Goal: Task Accomplishment & Management: Use online tool/utility

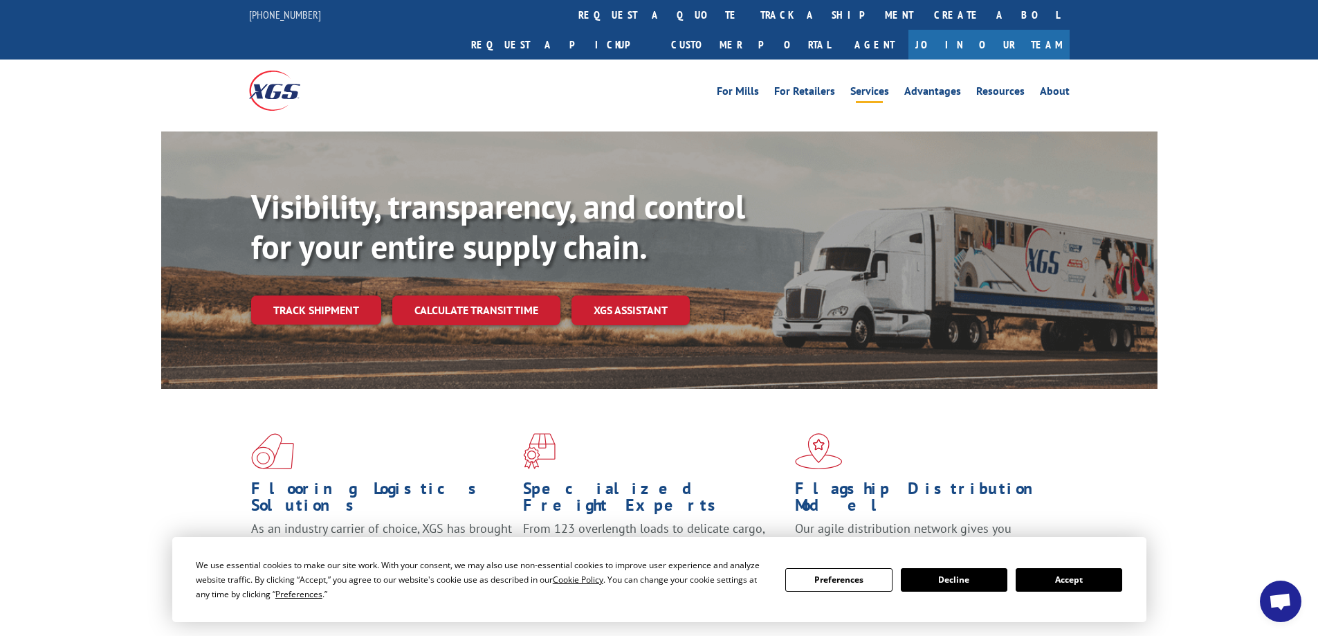
click at [876, 86] on link "Services" at bounding box center [869, 93] width 39 height 15
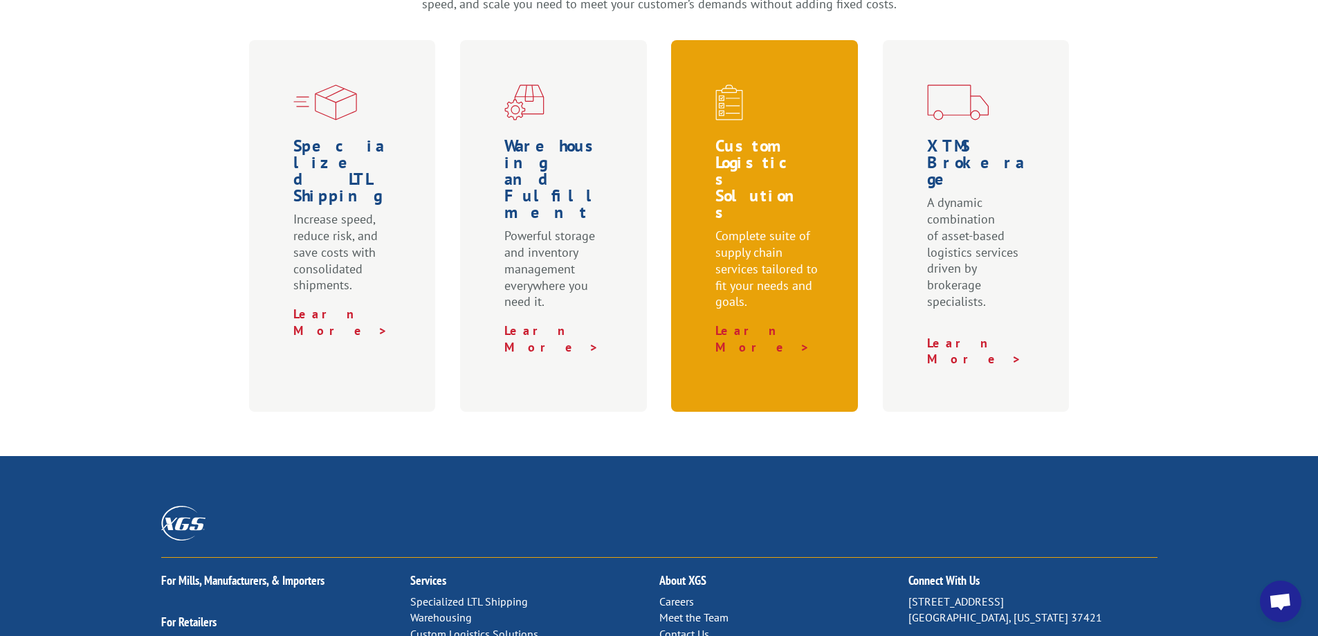
scroll to position [484, 0]
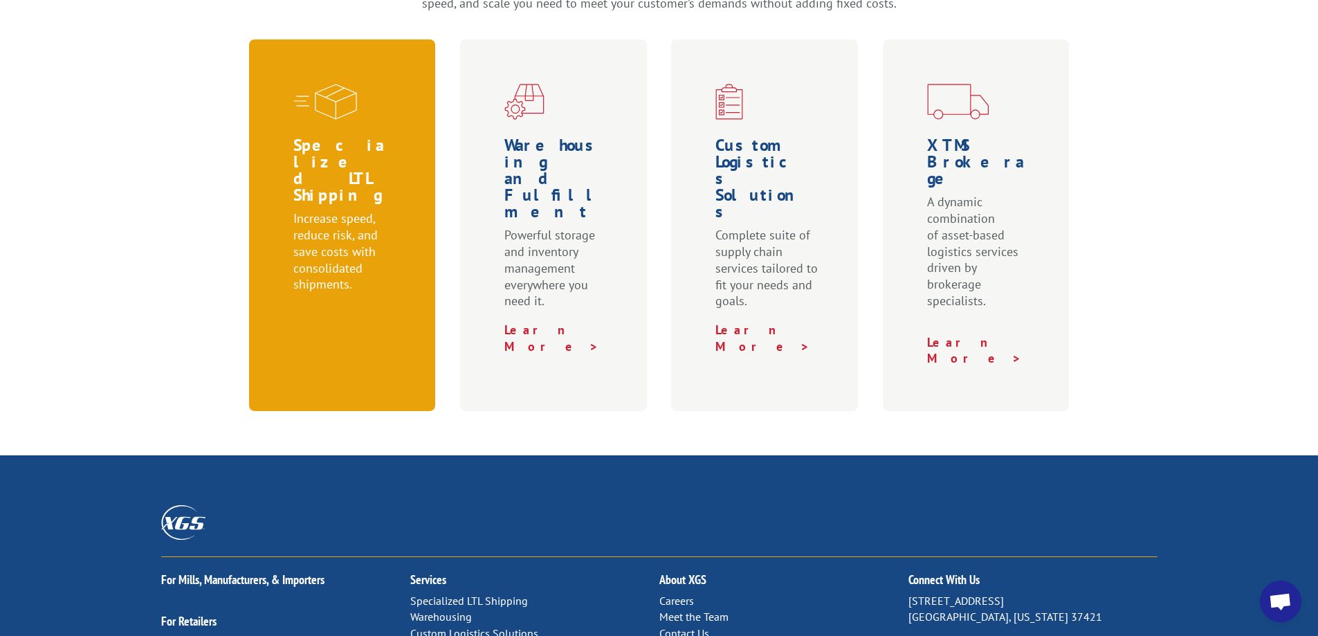
click at [338, 305] on link "Learn More >" at bounding box center [340, 321] width 95 height 33
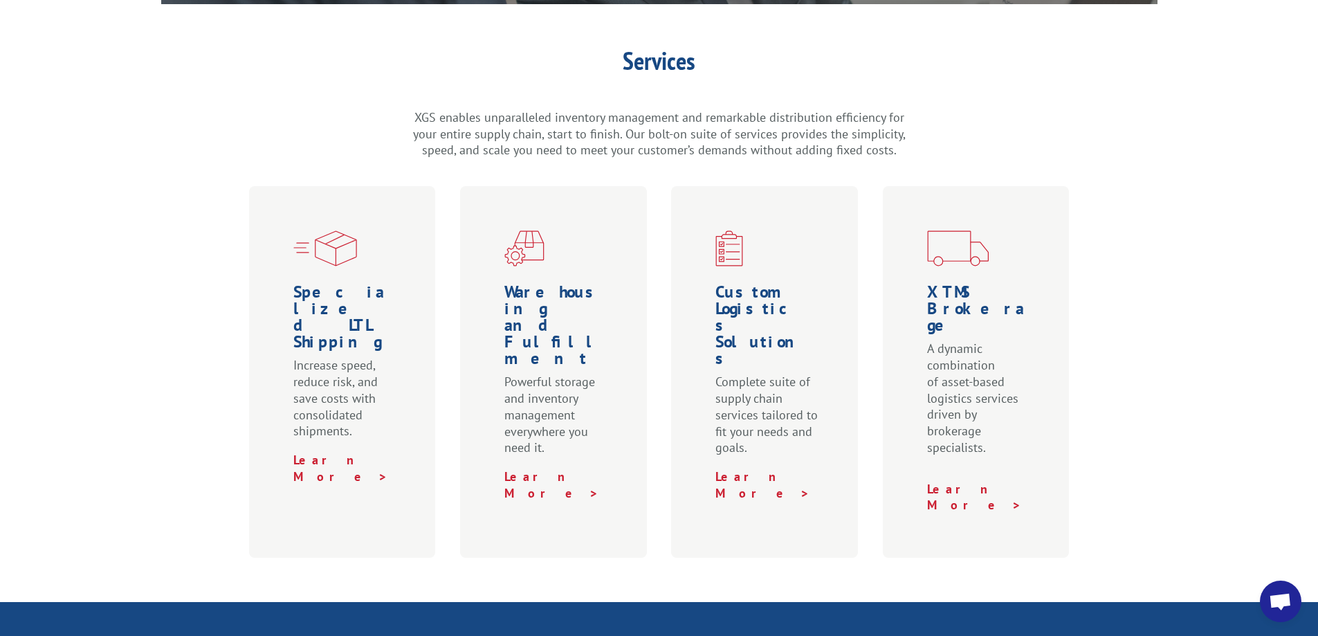
scroll to position [138, 0]
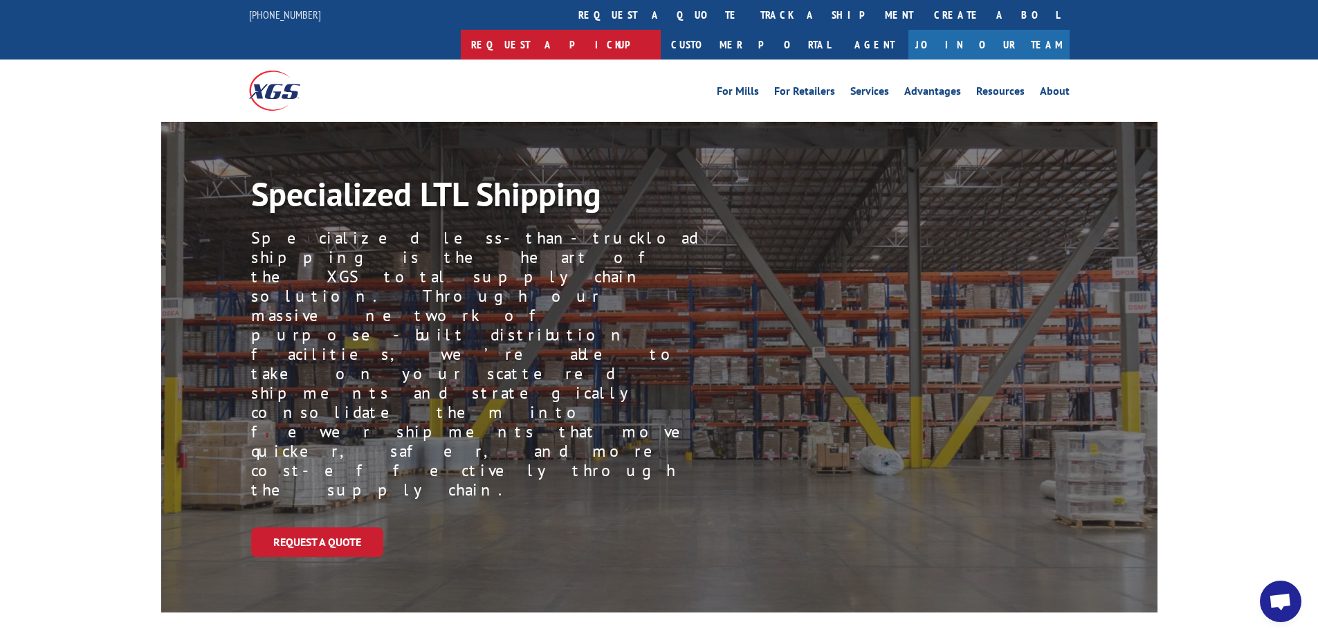
click at [661, 30] on link "Request a pickup" at bounding box center [561, 45] width 200 height 30
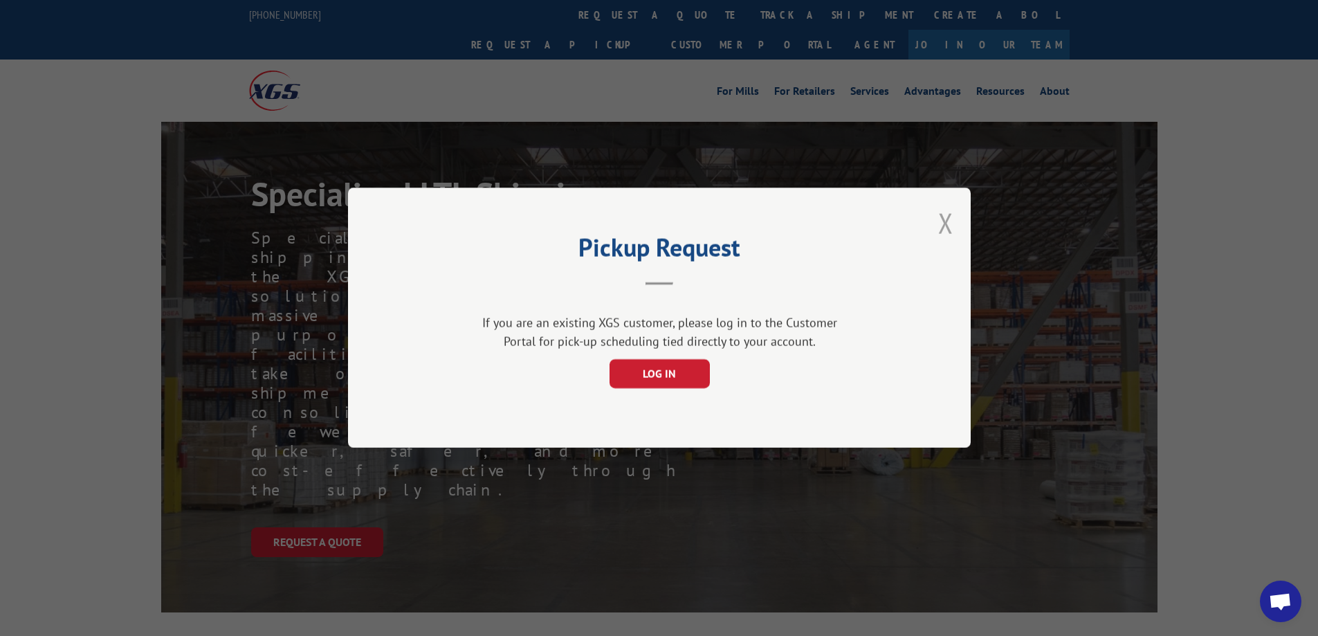
click at [946, 217] on button "Close modal" at bounding box center [945, 223] width 15 height 37
